Goal: Task Accomplishment & Management: Manage account settings

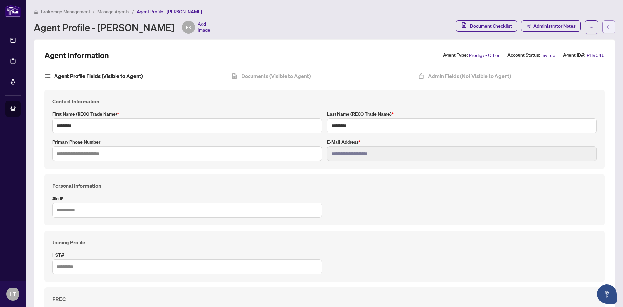
click at [606, 30] on span "button" at bounding box center [608, 27] width 5 height 10
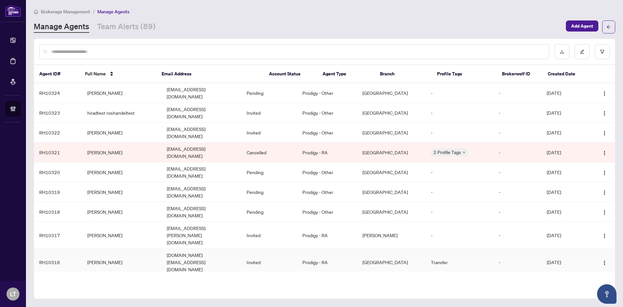
click at [107, 248] on td "[PERSON_NAME]" at bounding box center [122, 261] width 80 height 27
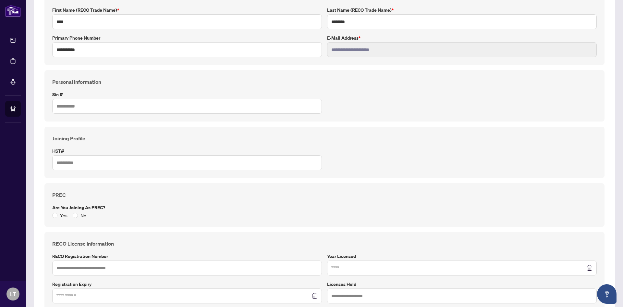
scroll to position [2, 0]
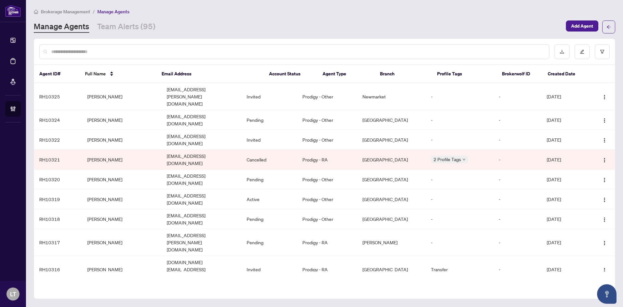
click at [131, 50] on input "text" at bounding box center [297, 51] width 492 height 7
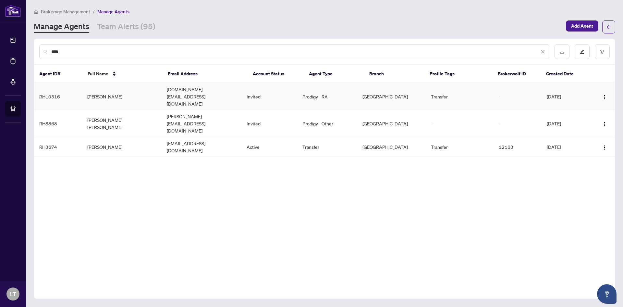
type input "****"
click at [118, 89] on td "[PERSON_NAME]" at bounding box center [122, 96] width 80 height 27
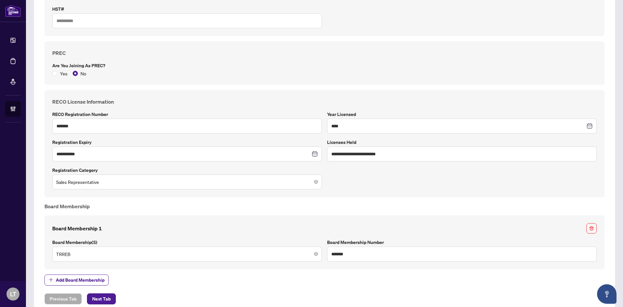
scroll to position [261, 0]
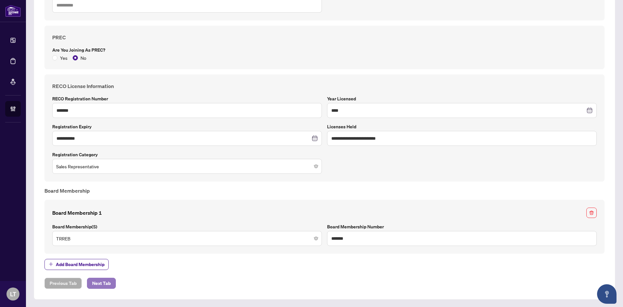
drag, startPoint x: 99, startPoint y: 281, endPoint x: 103, endPoint y: 277, distance: 5.5
click at [99, 281] on span "Next Tab" at bounding box center [101, 283] width 18 height 10
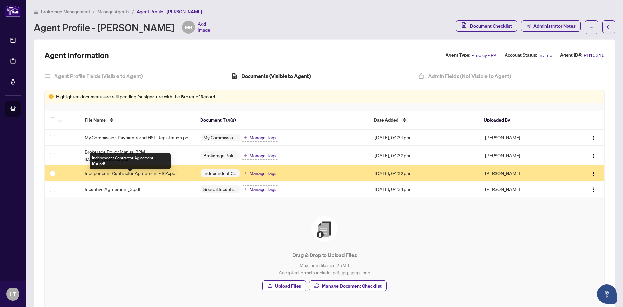
click at [152, 176] on span "Independent Contractor Agreement - ICA.pdf" at bounding box center [131, 172] width 92 height 7
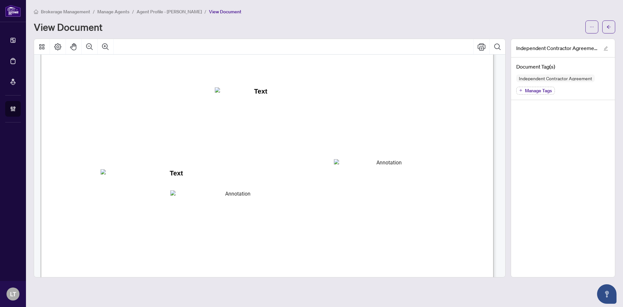
scroll to position [195, 0]
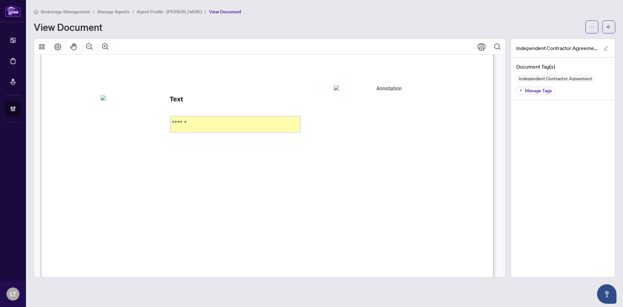
click at [191, 121] on textarea "******" at bounding box center [235, 124] width 130 height 16
click at [198, 123] on textarea "******" at bounding box center [235, 124] width 130 height 16
drag, startPoint x: 193, startPoint y: 122, endPoint x: 171, endPoint y: 123, distance: 22.1
click at [171, 123] on textarea "******" at bounding box center [235, 124] width 130 height 16
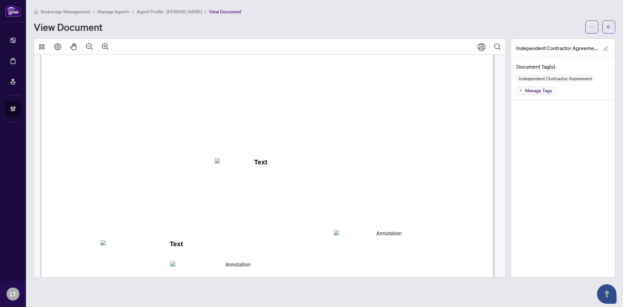
scroll to position [97, 0]
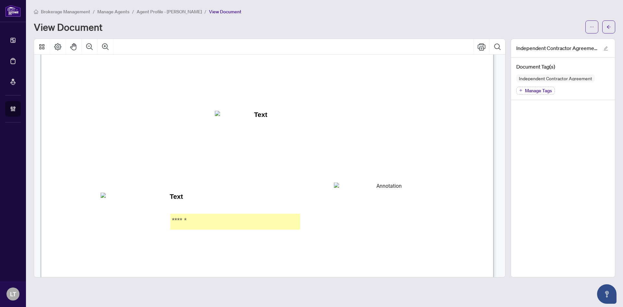
drag, startPoint x: 200, startPoint y: 220, endPoint x: 169, endPoint y: 219, distance: 30.8
click at [169, 219] on div "INDEPENDENT CONTRACTOR AGREEMENT THIS AGREEMENT is made as of (the “Effective D…" at bounding box center [267, 257] width 453 height 586
click at [207, 219] on textarea "******" at bounding box center [235, 221] width 130 height 16
drag, startPoint x: 192, startPoint y: 217, endPoint x: 198, endPoint y: 219, distance: 6.9
click at [198, 219] on textarea "******" at bounding box center [235, 221] width 130 height 16
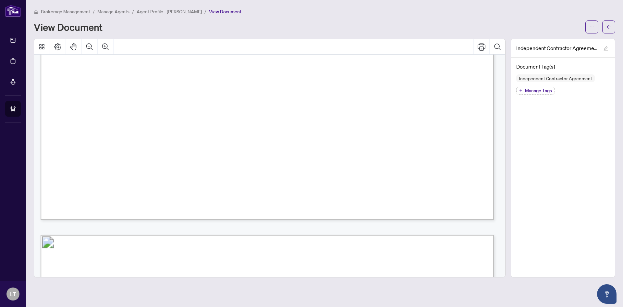
scroll to position [0, 0]
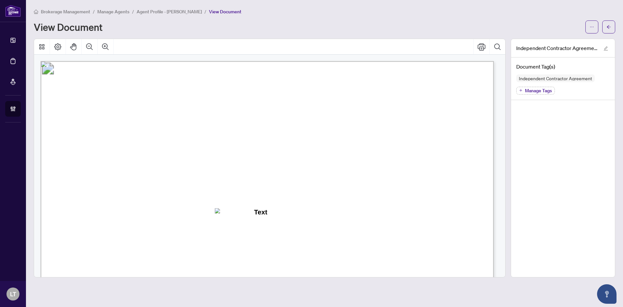
click at [119, 11] on span "Manage Agents" at bounding box center [113, 12] width 32 height 6
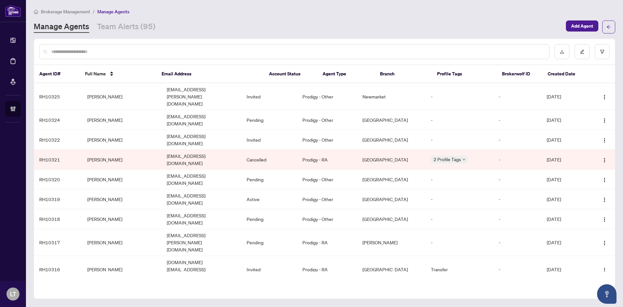
click at [83, 56] on div at bounding box center [294, 51] width 510 height 15
click at [81, 53] on input "text" at bounding box center [297, 51] width 492 height 7
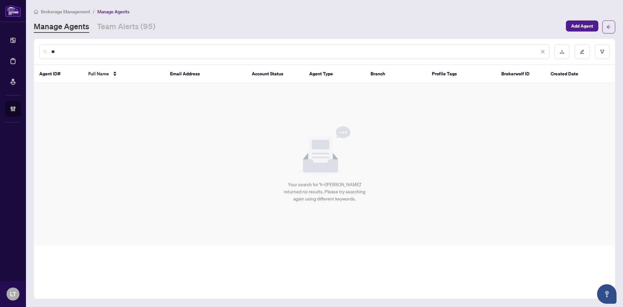
type input "*"
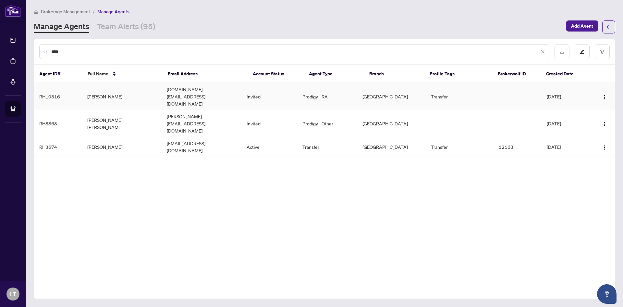
type input "****"
click at [112, 90] on td "[PERSON_NAME]" at bounding box center [122, 96] width 80 height 27
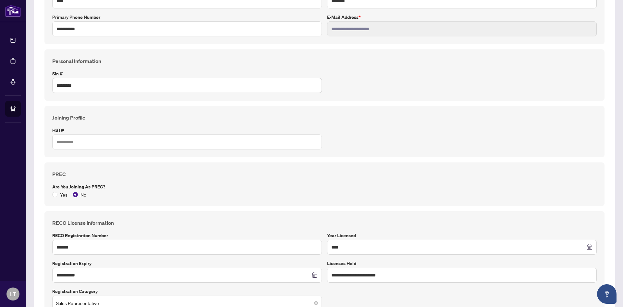
scroll to position [32, 0]
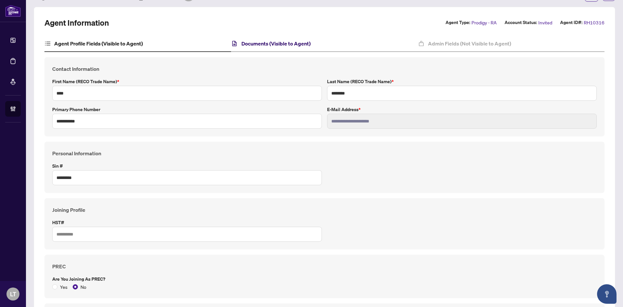
click at [263, 45] on h4 "Documents (Visible to Agent)" at bounding box center [275, 44] width 69 height 8
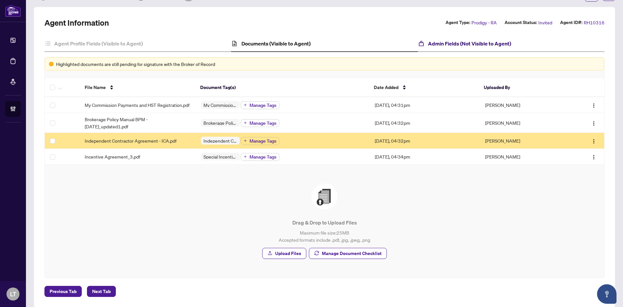
click at [440, 41] on h4 "Admin Fields (Not Visible to Agent)" at bounding box center [469, 44] width 83 height 8
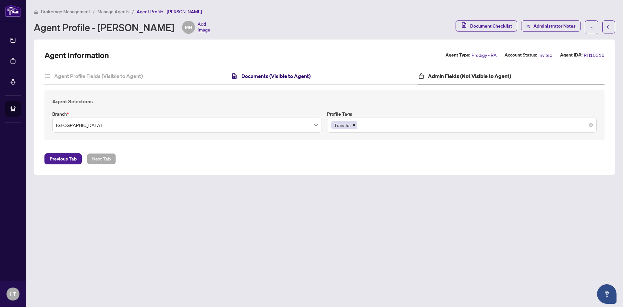
click at [280, 77] on h4 "Documents (Visible to Agent)" at bounding box center [275, 76] width 69 height 8
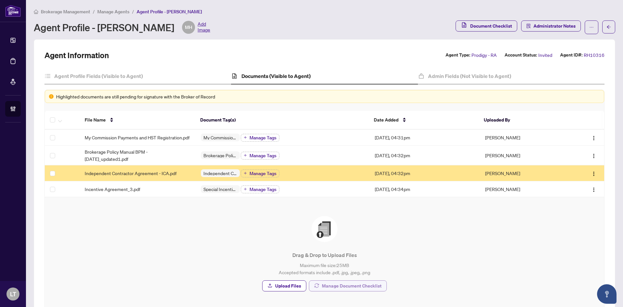
click at [334, 288] on span "Manage Document Checklist" at bounding box center [352, 285] width 60 height 10
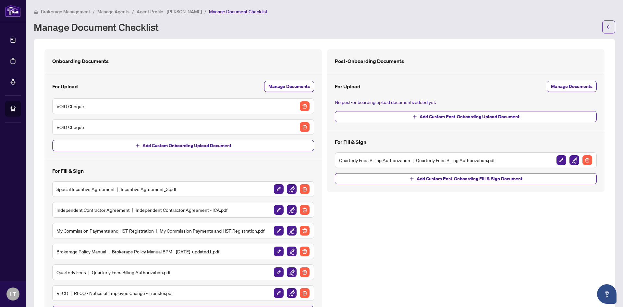
scroll to position [32, 0]
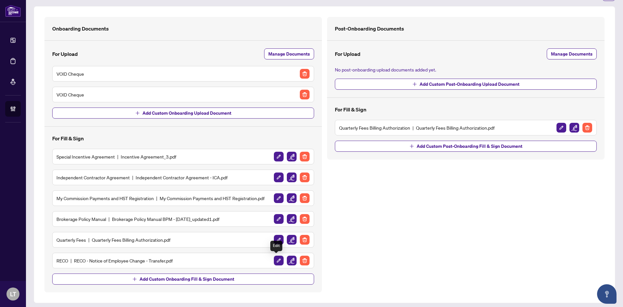
click at [276, 261] on img "button" at bounding box center [279, 260] width 10 height 10
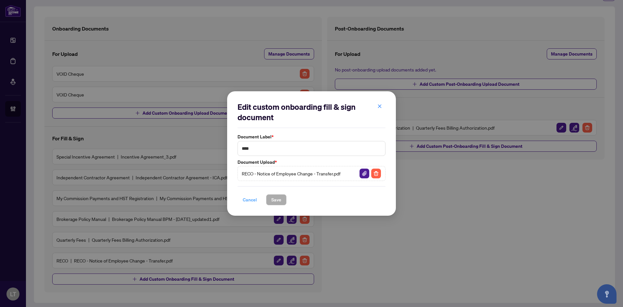
click at [246, 199] on span "Cancel" at bounding box center [250, 199] width 14 height 10
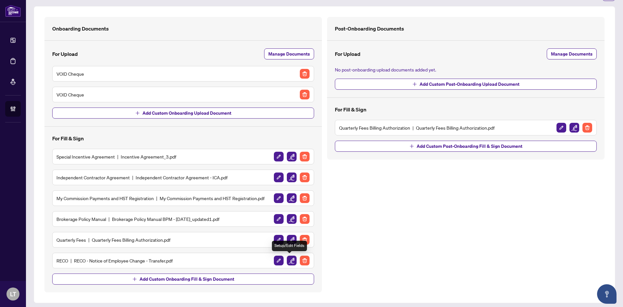
click at [287, 261] on img "button" at bounding box center [292, 260] width 10 height 10
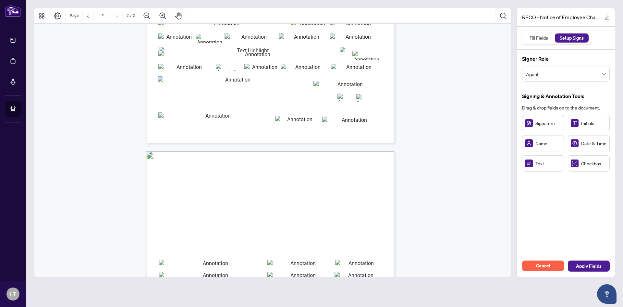
type input "*"
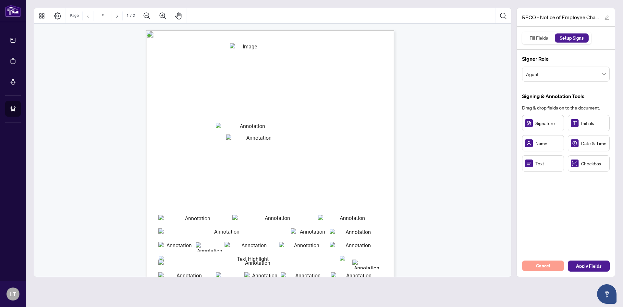
click at [539, 267] on span "Cancel" at bounding box center [543, 265] width 14 height 10
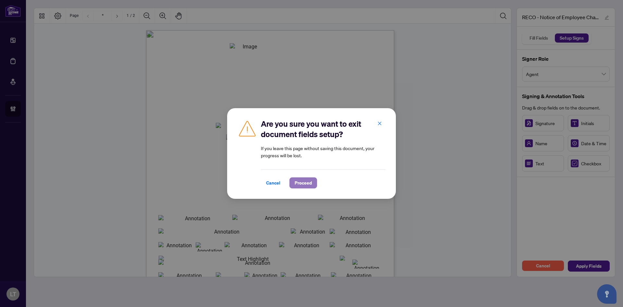
click at [307, 184] on span "Proceed" at bounding box center [303, 182] width 17 height 10
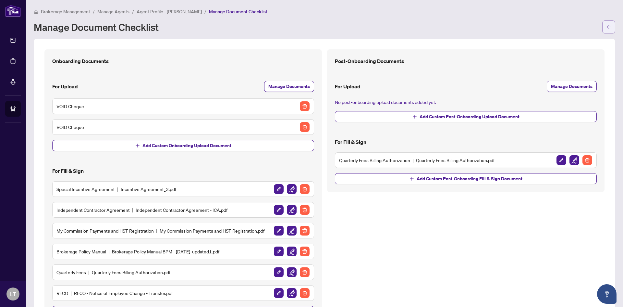
click at [606, 28] on icon "arrow-left" at bounding box center [608, 27] width 5 height 5
